Goal: Task Accomplishment & Management: Manage account settings

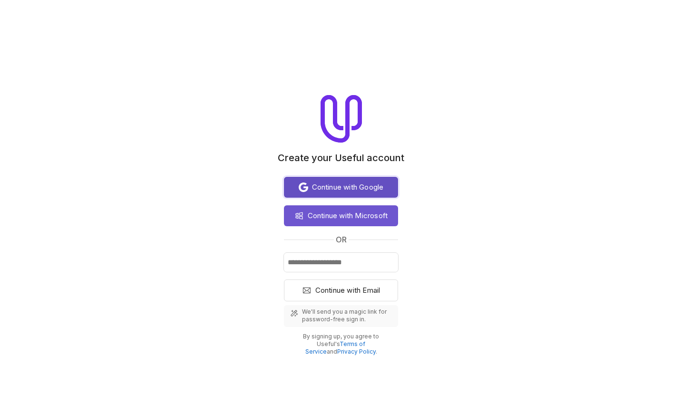
click at [355, 189] on span "Continue with Google" at bounding box center [348, 187] width 72 height 11
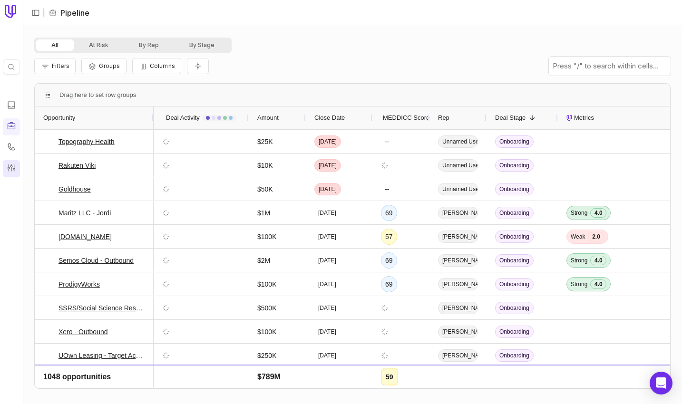
click at [12, 167] on icon at bounding box center [12, 168] width 10 height 10
click at [15, 165] on icon at bounding box center [12, 168] width 10 height 10
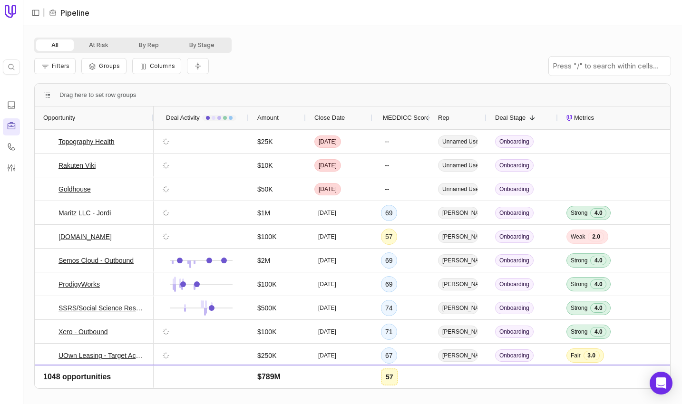
click at [10, 121] on icon at bounding box center [12, 126] width 10 height 10
click at [10, 161] on link at bounding box center [11, 168] width 17 height 17
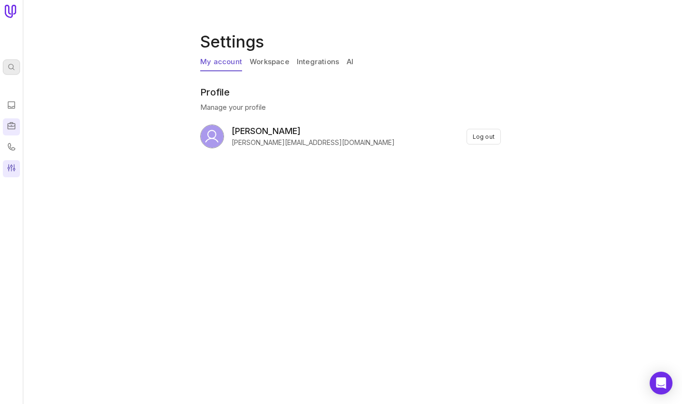
click at [8, 61] on div "Quick search... ⌘ K" at bounding box center [11, 66] width 17 height 15
click at [19, 12] on html "Quick search... ⌘ K Settings My account Workspace Integrations AI Profile Manag…" at bounding box center [341, 202] width 682 height 404
click at [13, 12] on icon at bounding box center [10, 11] width 11 height 13
click at [307, 57] on link "Integrations" at bounding box center [318, 62] width 42 height 18
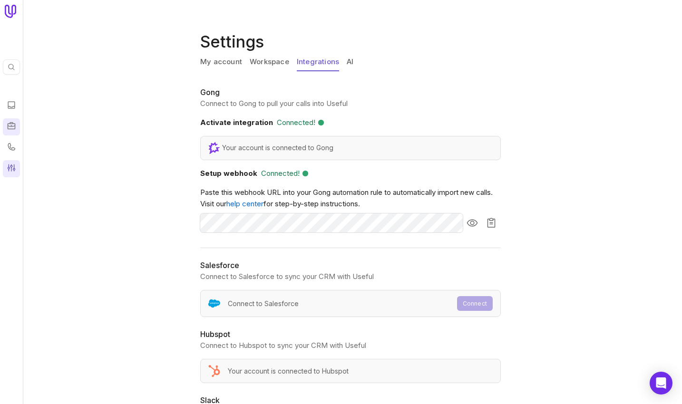
click at [347, 59] on link "AI" at bounding box center [350, 62] width 7 height 18
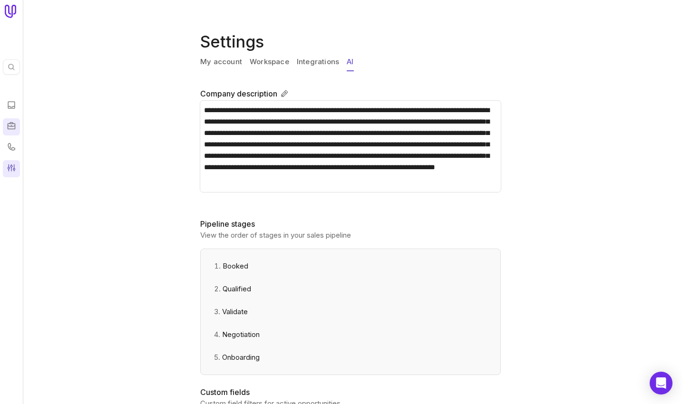
click at [323, 60] on link "Integrations" at bounding box center [318, 62] width 42 height 18
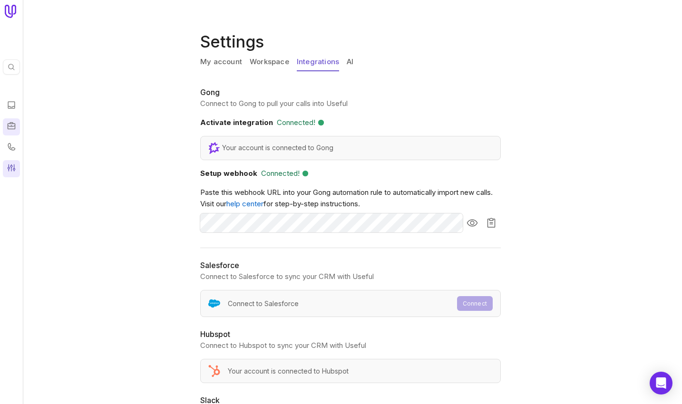
click at [348, 64] on link "AI" at bounding box center [350, 62] width 7 height 18
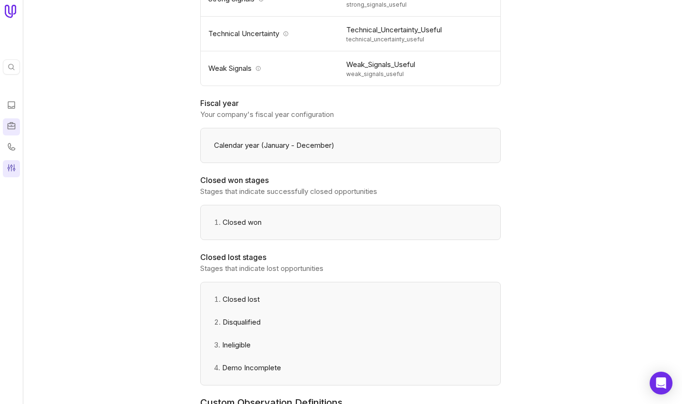
scroll to position [1287, 0]
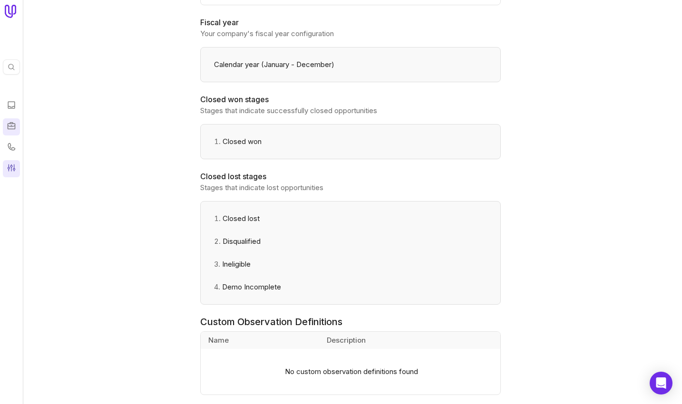
click at [497, 73] on div "Calendar year (January - December)" at bounding box center [350, 64] width 301 height 35
click at [170, 156] on div "**********" at bounding box center [352, 202] width 659 height 404
click at [285, 324] on h2 "Custom Observation Definitions" at bounding box center [350, 321] width 301 height 11
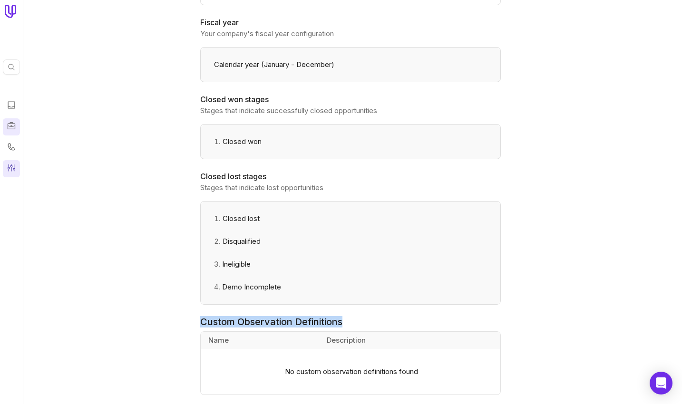
copy h2 "Custom Observation Definitions"
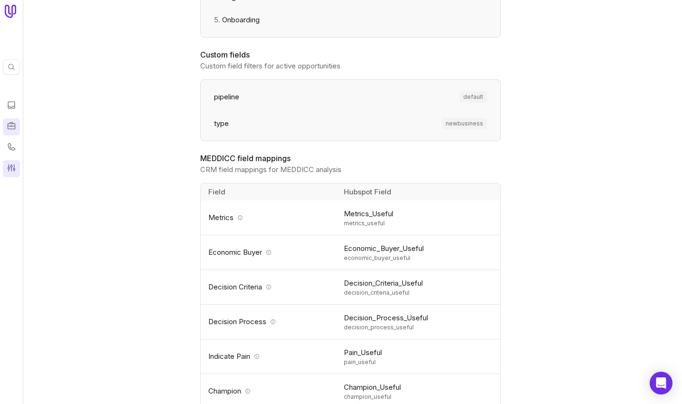
scroll to position [319, 0]
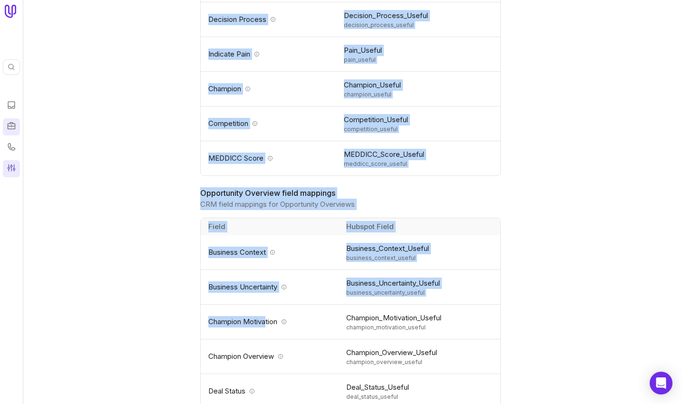
drag, startPoint x: 191, startPoint y: 184, endPoint x: 270, endPoint y: 316, distance: 154.1
click at [270, 318] on div "**********" at bounding box center [352, 202] width 659 height 404
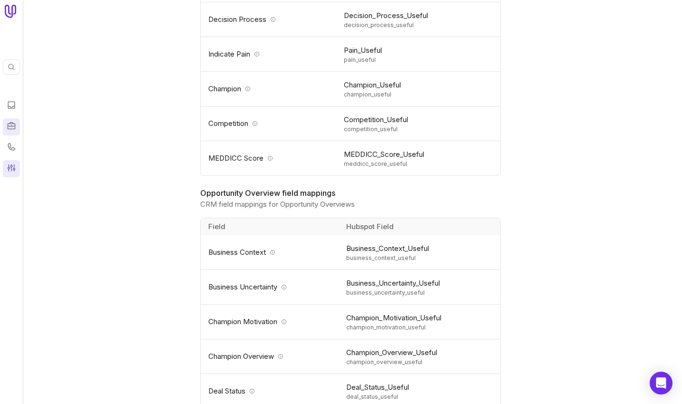
click at [300, 319] on div "Champion Motivation" at bounding box center [271, 321] width 127 height 11
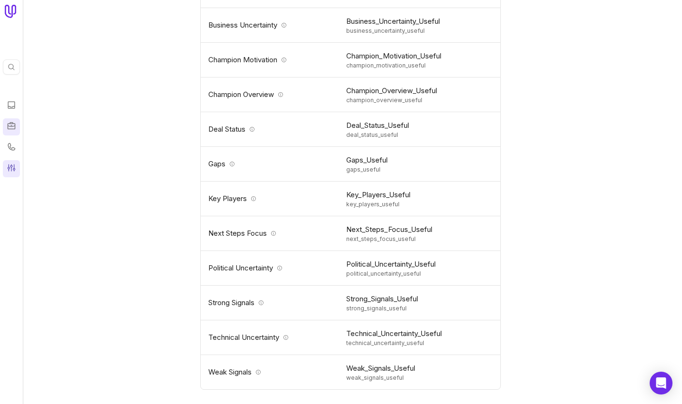
scroll to position [1016, 0]
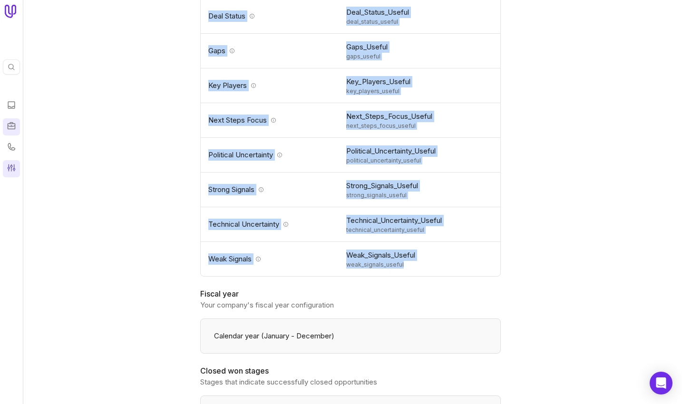
drag, startPoint x: 193, startPoint y: 34, endPoint x: 460, endPoint y: 275, distance: 360.1
click at [462, 275] on div "**********" at bounding box center [352, 202] width 659 height 404
copy section "MEDDICC field mappings CRM field mappings for MEDDICC analysis Field Hubspot Fi…"
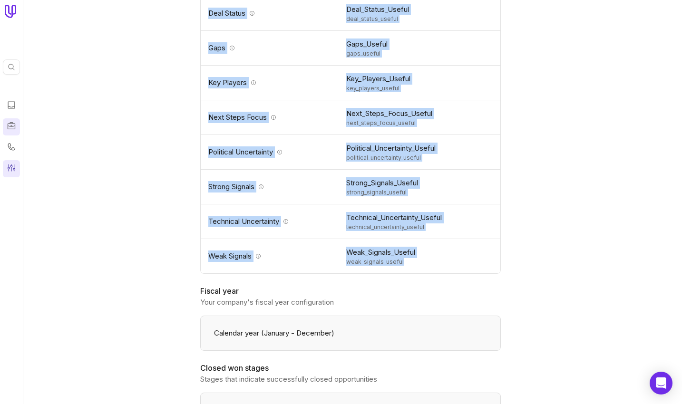
click at [309, 239] on td "Weak Signals" at bounding box center [271, 256] width 140 height 35
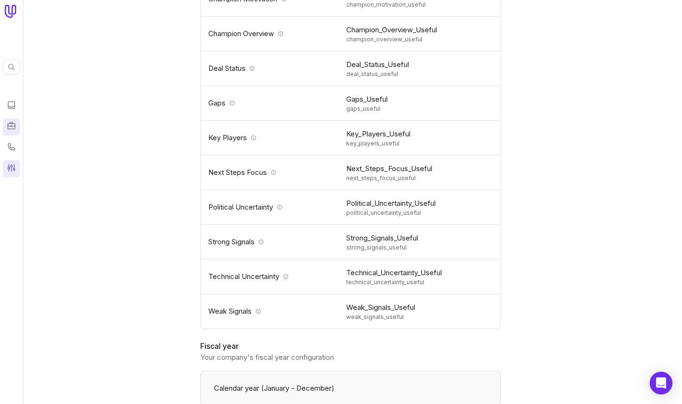
scroll to position [959, 0]
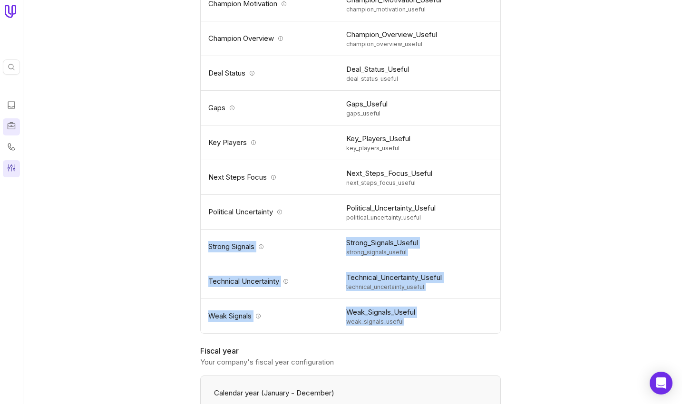
drag, startPoint x: 206, startPoint y: 247, endPoint x: 419, endPoint y: 322, distance: 225.1
click at [419, 322] on tbody "Business Context Business_Context_Useful business_context_useful Business Uncer…" at bounding box center [351, 125] width 300 height 416
copy tbody "Strong Signals Strong_Signals_Useful strong_signals_useful Technical Uncertaint…"
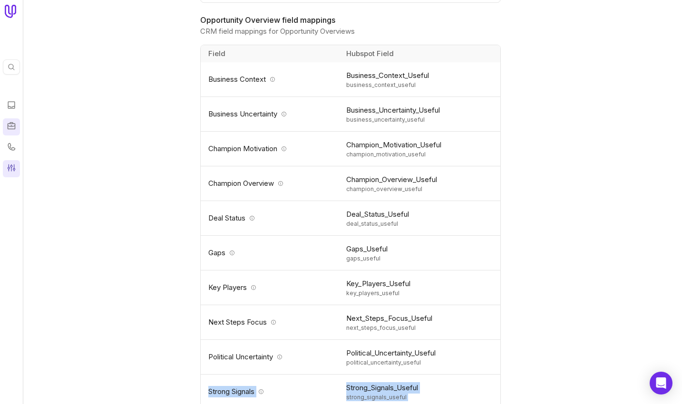
scroll to position [790, 0]
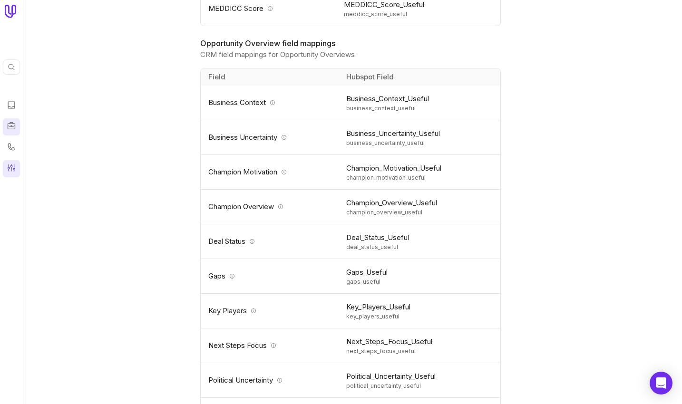
click at [399, 168] on span "Champion_Motivation_Useful" at bounding box center [420, 168] width 148 height 11
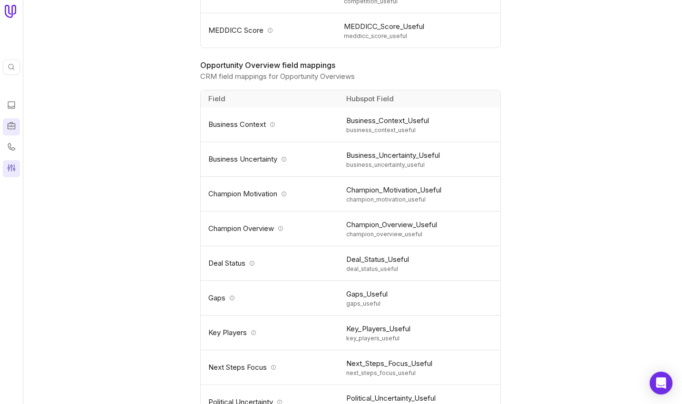
scroll to position [742, 0]
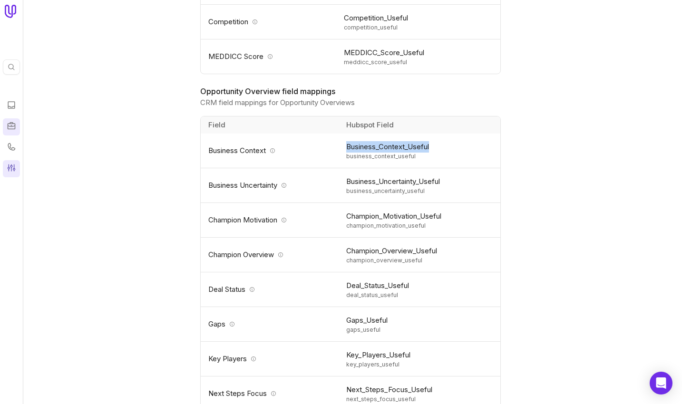
drag, startPoint x: 442, startPoint y: 150, endPoint x: 345, endPoint y: 144, distance: 97.7
click at [345, 144] on td "Business_Context_Useful business_context_useful" at bounding box center [421, 151] width 160 height 35
copy span "Business_Context_Useful"
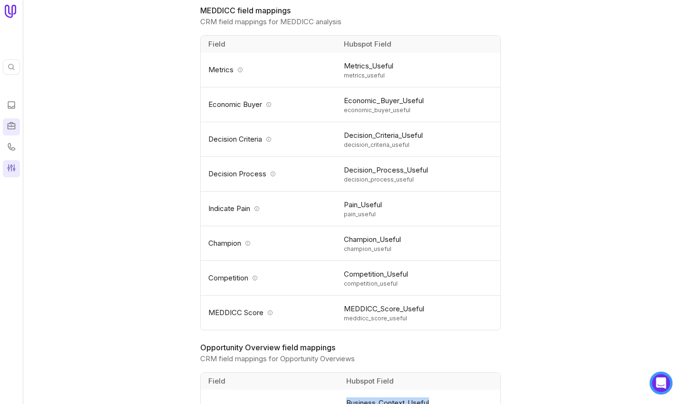
scroll to position [518, 0]
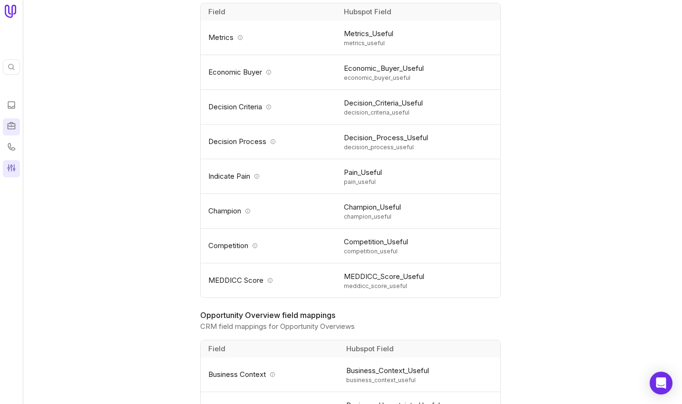
click at [363, 172] on span "Pain_Useful" at bounding box center [419, 172] width 151 height 11
copy span "Pain_Useful"
click at [360, 243] on span "Competition_Useful" at bounding box center [419, 241] width 151 height 11
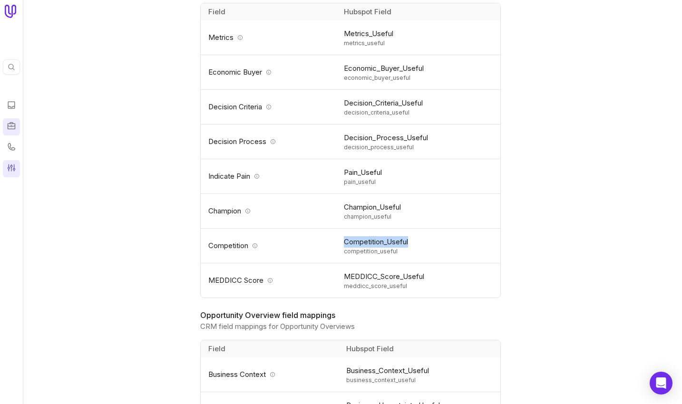
click at [360, 243] on span "Competition_Useful" at bounding box center [419, 241] width 151 height 11
copy span "Competition_Useful"
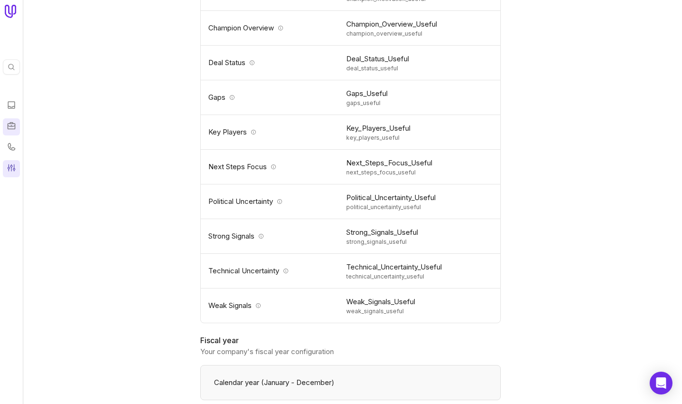
scroll to position [1104, 0]
